Goal: Task Accomplishment & Management: Manage account settings

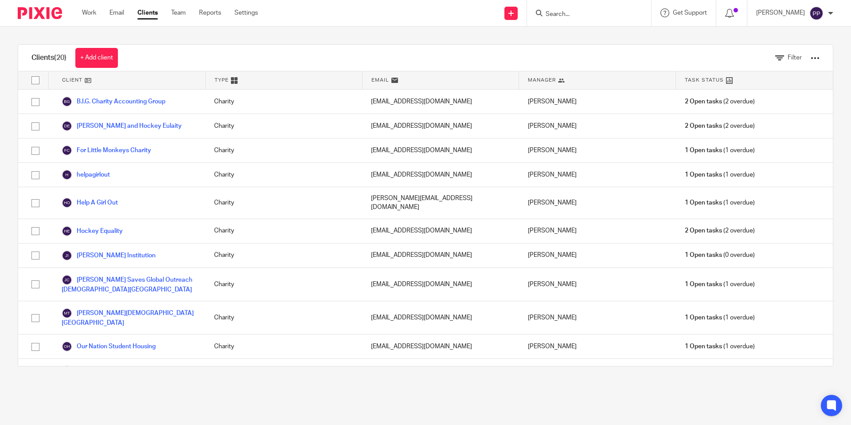
click at [146, 13] on link "Clients" at bounding box center [147, 12] width 20 height 9
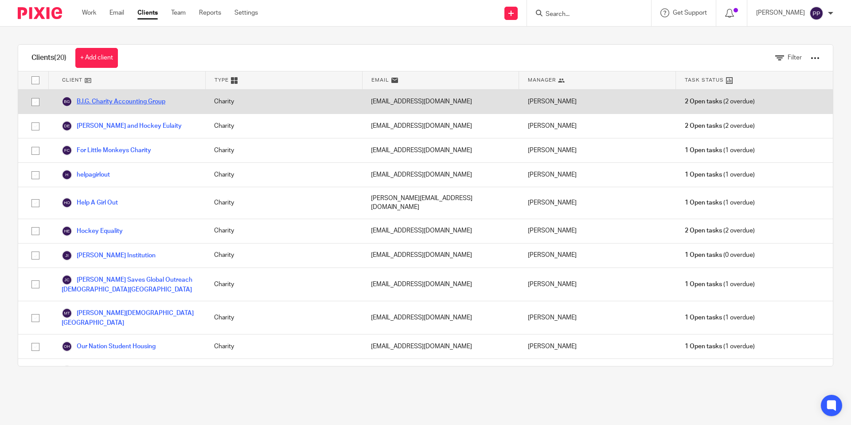
click at [122, 98] on link "B.I.G. Charity Accounting Group" at bounding box center [114, 101] width 104 height 11
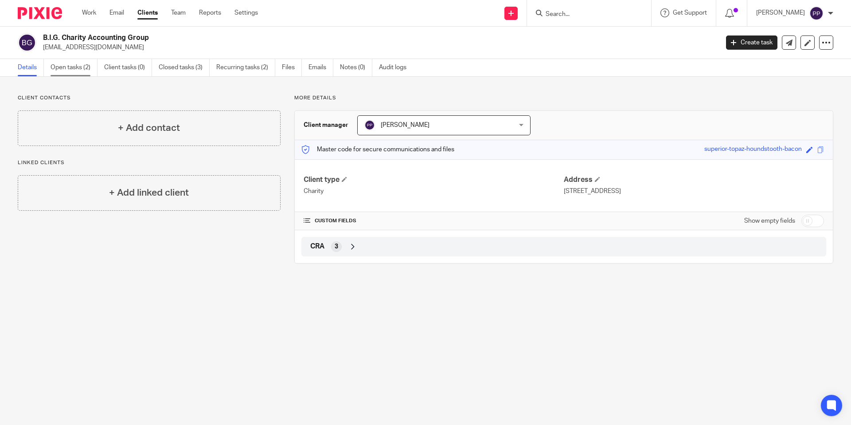
click at [72, 64] on link "Open tasks (2)" at bounding box center [74, 67] width 47 height 17
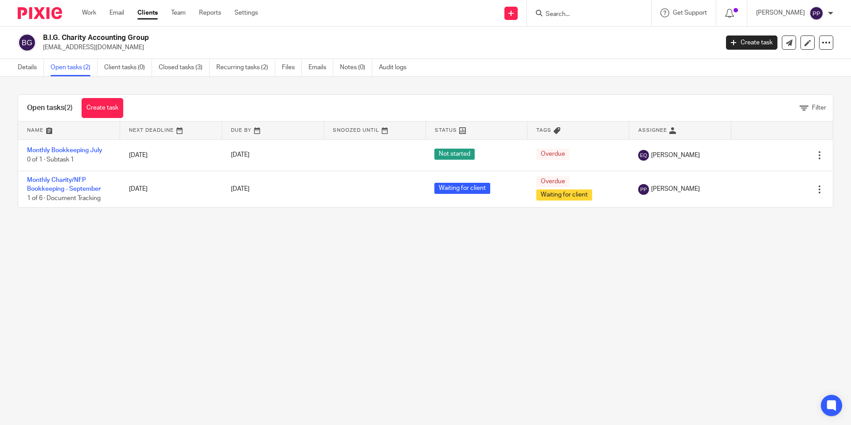
click at [145, 15] on link "Clients" at bounding box center [147, 12] width 20 height 9
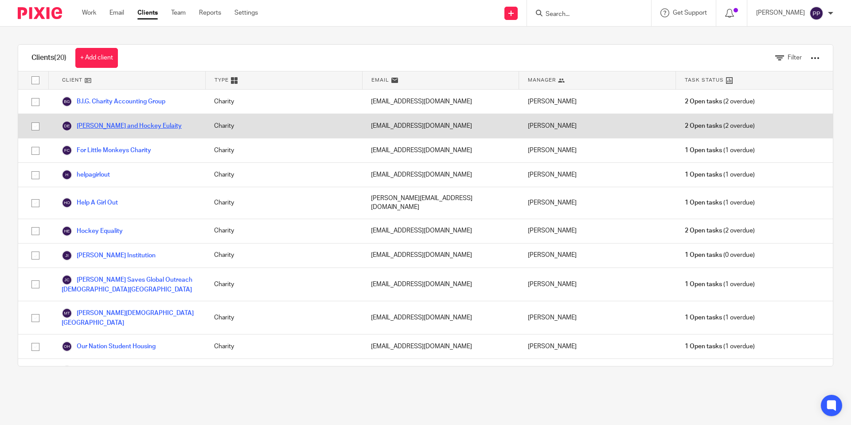
click at [106, 124] on link "[PERSON_NAME] and Hockey Eulaity" at bounding box center [122, 126] width 120 height 11
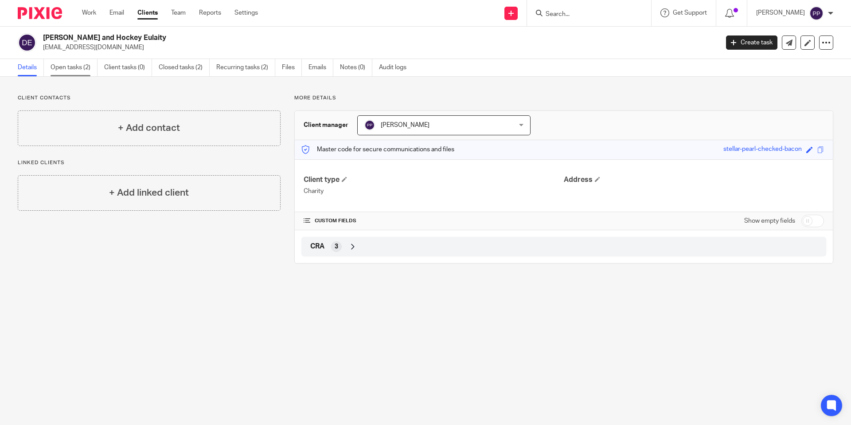
click at [81, 71] on link "Open tasks (2)" at bounding box center [74, 67] width 47 height 17
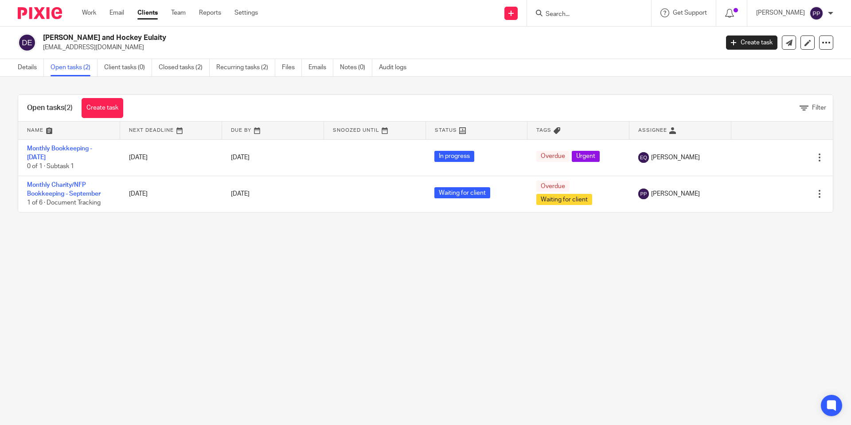
click at [146, 13] on link "Clients" at bounding box center [147, 12] width 20 height 9
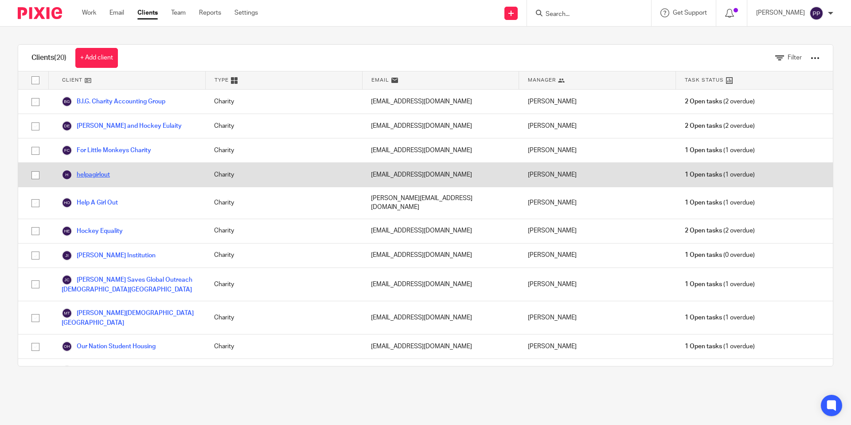
click at [106, 175] on link "helpagirlout" at bounding box center [86, 174] width 48 height 11
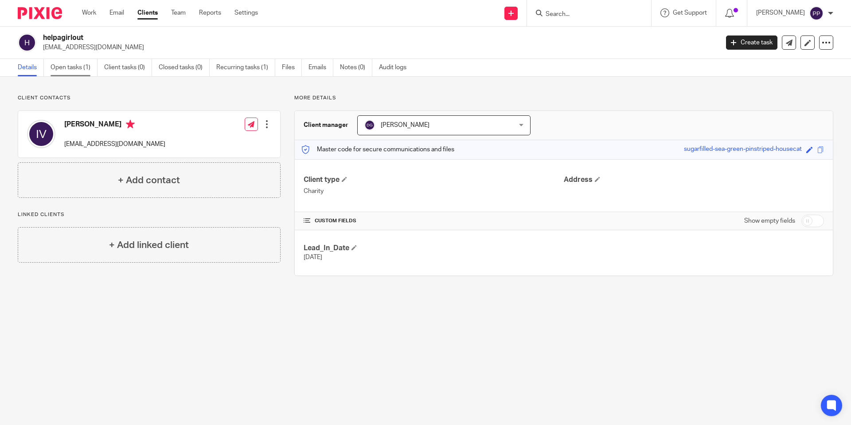
click at [80, 71] on link "Open tasks (1)" at bounding box center [74, 67] width 47 height 17
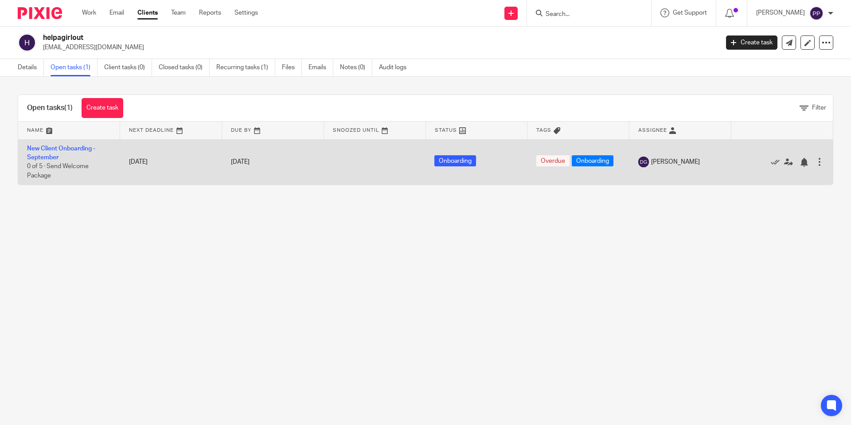
click at [815, 161] on div at bounding box center [819, 161] width 9 height 9
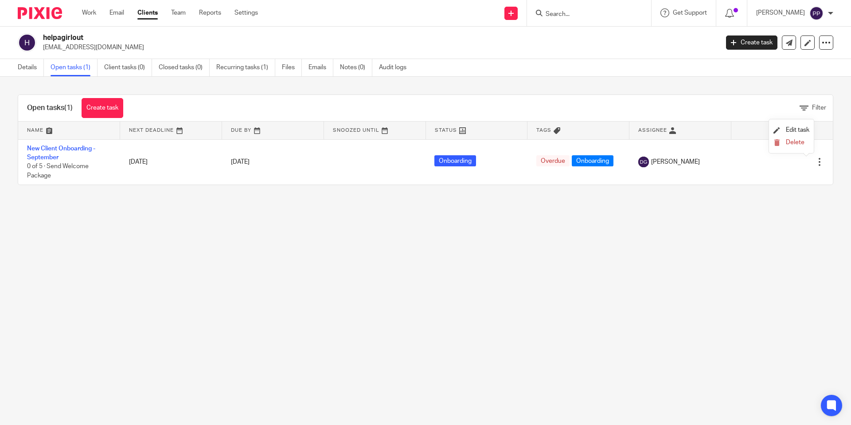
click at [647, 276] on main "helpagirlout contact@helpagirlout.org Create task Export data Merge Archive cli…" at bounding box center [425, 212] width 851 height 425
click at [822, 47] on div at bounding box center [826, 42] width 14 height 14
click at [798, 88] on button "Archive client" at bounding box center [796, 91] width 49 height 12
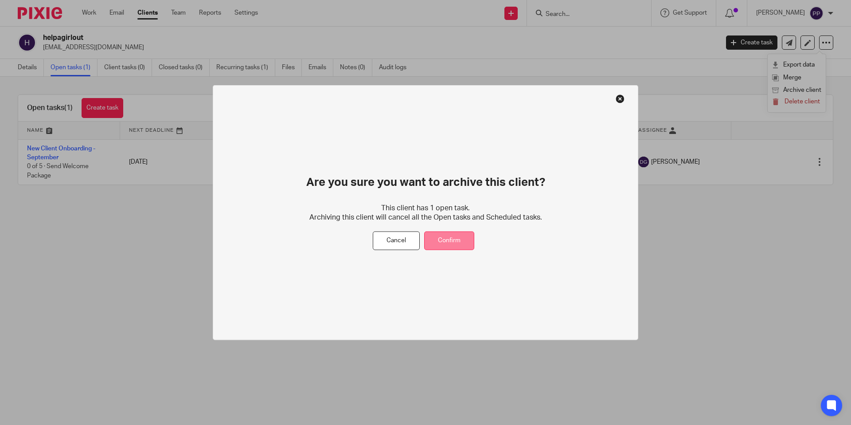
click at [454, 234] on button "Confirm" at bounding box center [449, 240] width 50 height 19
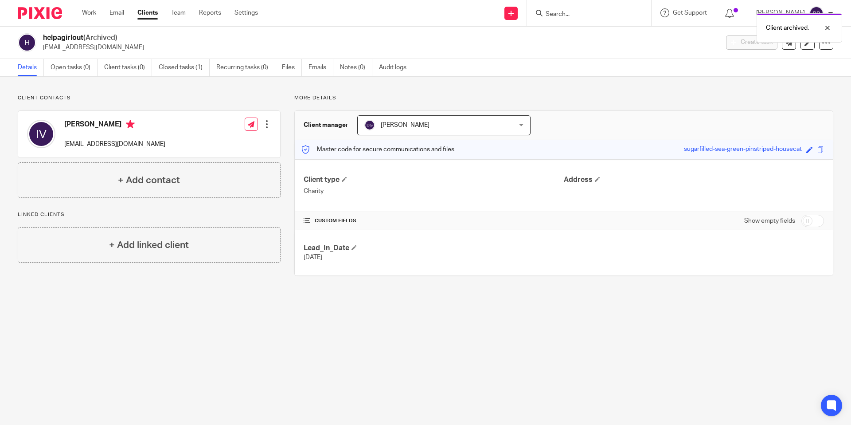
click at [146, 12] on link "Clients" at bounding box center [147, 12] width 20 height 9
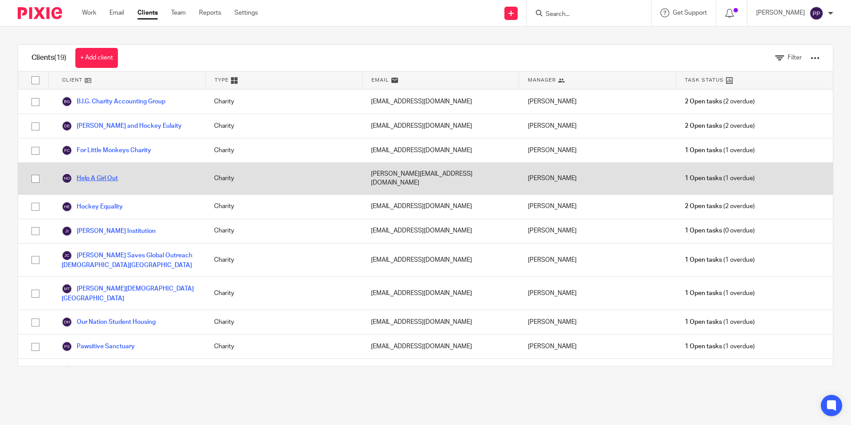
click at [114, 173] on link "Help A Girl Out" at bounding box center [90, 178] width 56 height 11
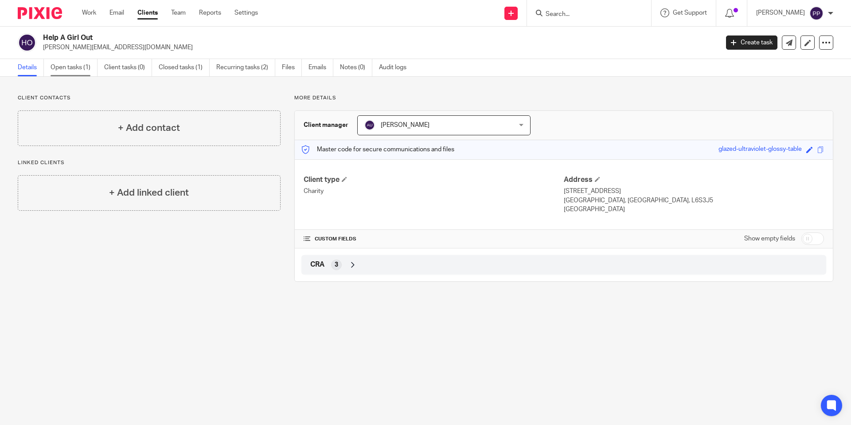
click at [75, 71] on link "Open tasks (1)" at bounding box center [74, 67] width 47 height 17
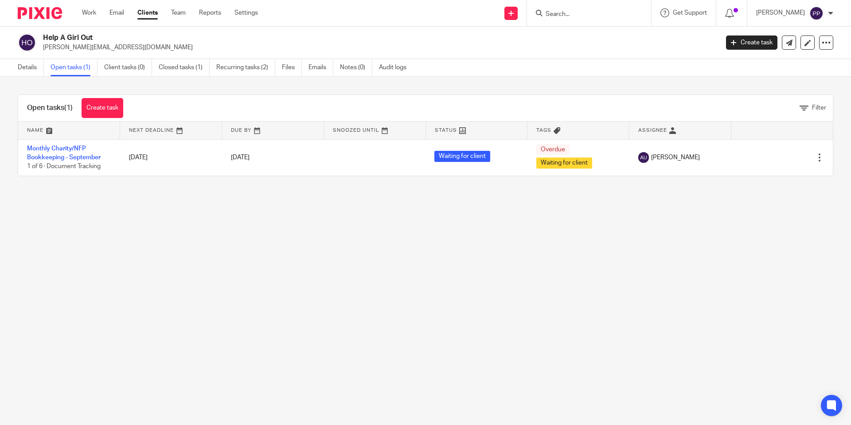
click at [146, 17] on div "Work Email Clients Team Reports Settings Work Email Clients Team Reports Settin…" at bounding box center [172, 13] width 198 height 26
click at [151, 16] on link "Clients" at bounding box center [147, 12] width 20 height 9
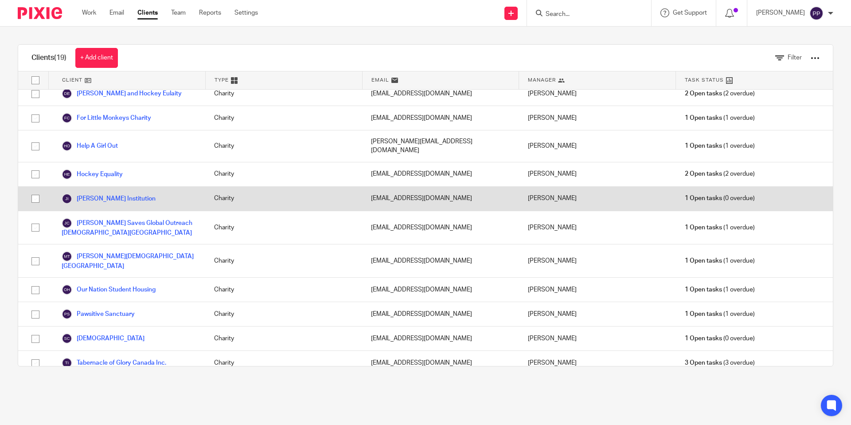
scroll to position [33, 0]
click at [122, 194] on link "Jade Walker Institution" at bounding box center [109, 197] width 94 height 11
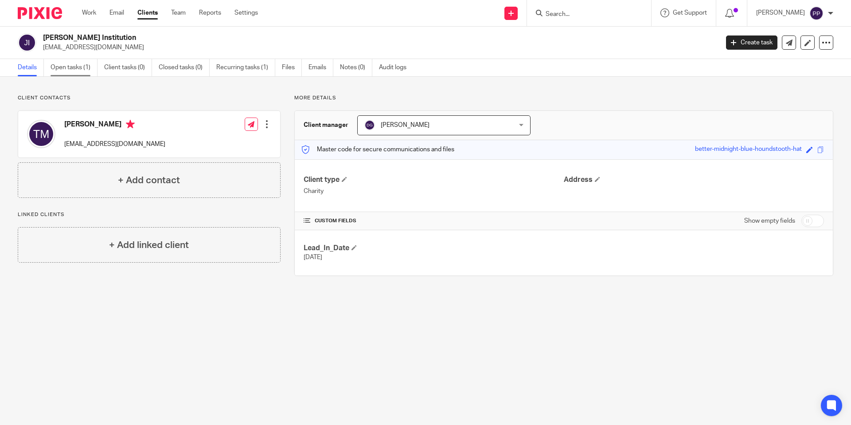
click at [75, 67] on link "Open tasks (1)" at bounding box center [74, 67] width 47 height 17
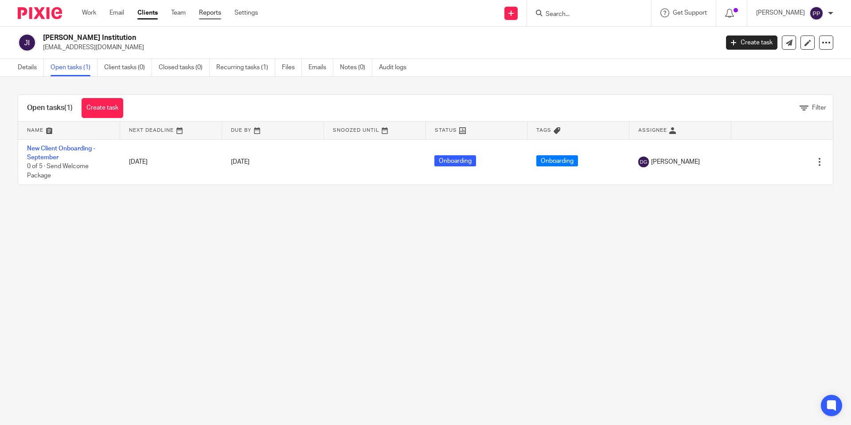
click at [218, 12] on link "Reports" at bounding box center [210, 12] width 22 height 9
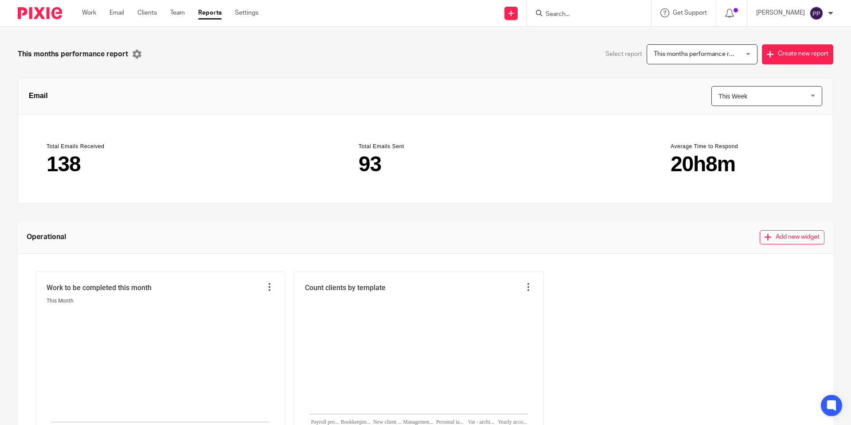
click at [250, 15] on link "Settings" at bounding box center [246, 12] width 23 height 9
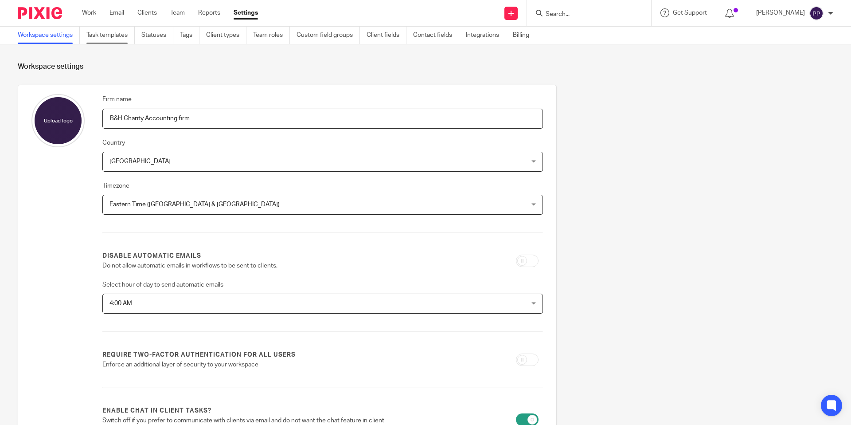
click at [94, 39] on link "Task templates" at bounding box center [110, 35] width 48 height 17
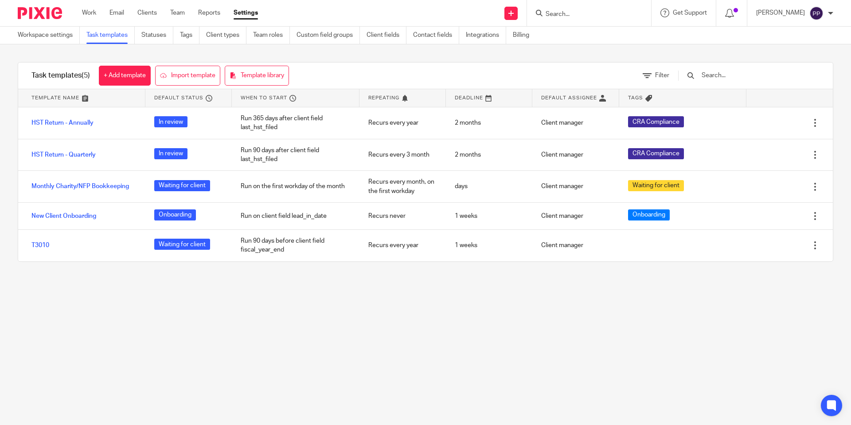
click at [243, 340] on main "Workspace settings Task templates Statuses Tags Client types Team roles Custom …" at bounding box center [425, 212] width 851 height 425
click at [292, 354] on main "Workspace settings Task templates Statuses Tags Client types Team roles Custom …" at bounding box center [425, 212] width 851 height 425
